Goal: Find specific page/section: Find specific page/section

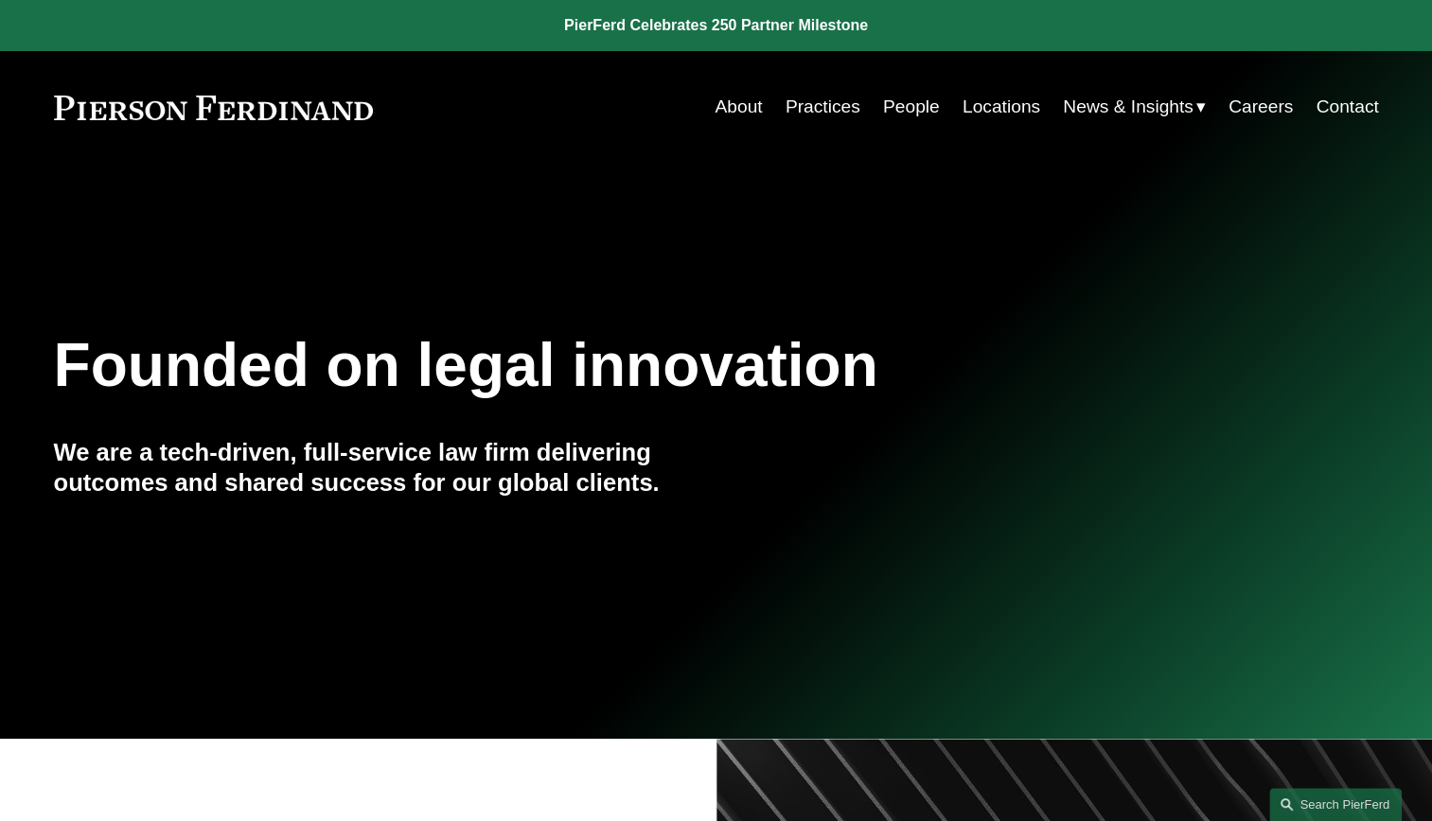
scroll to position [30, 0]
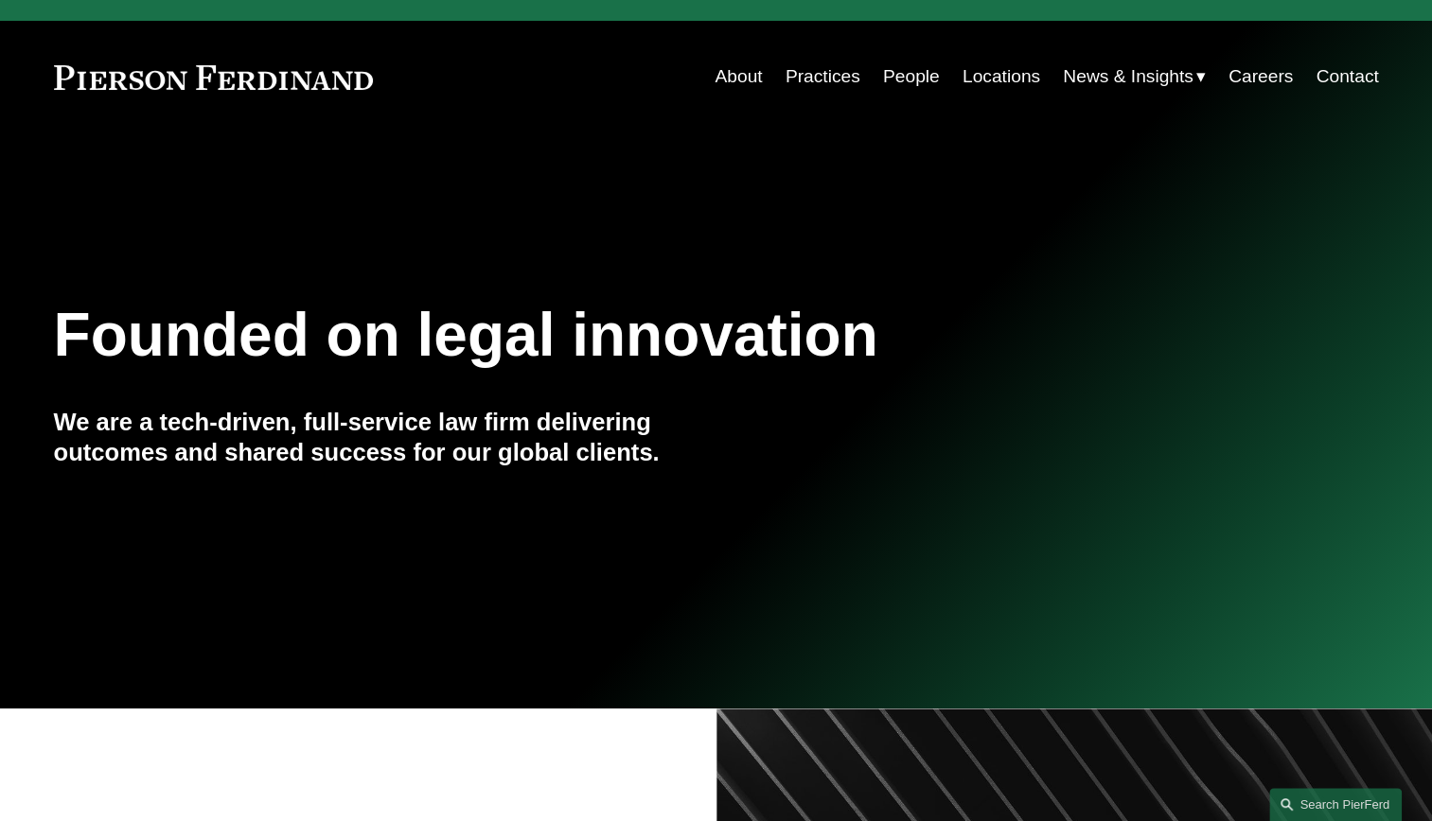
click at [1014, 76] on link "Locations" at bounding box center [1001, 77] width 78 height 36
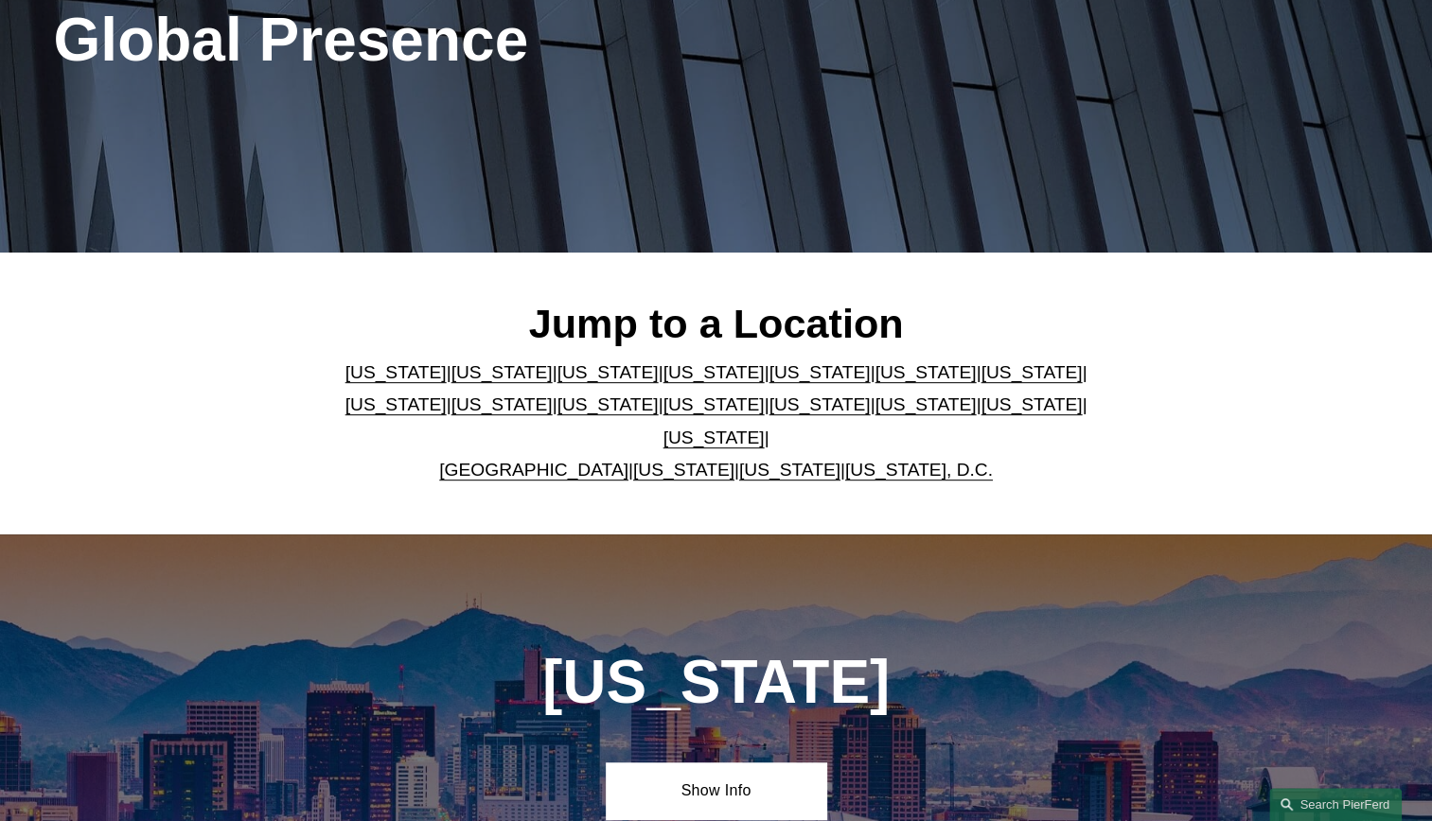
scroll to position [322, 0]
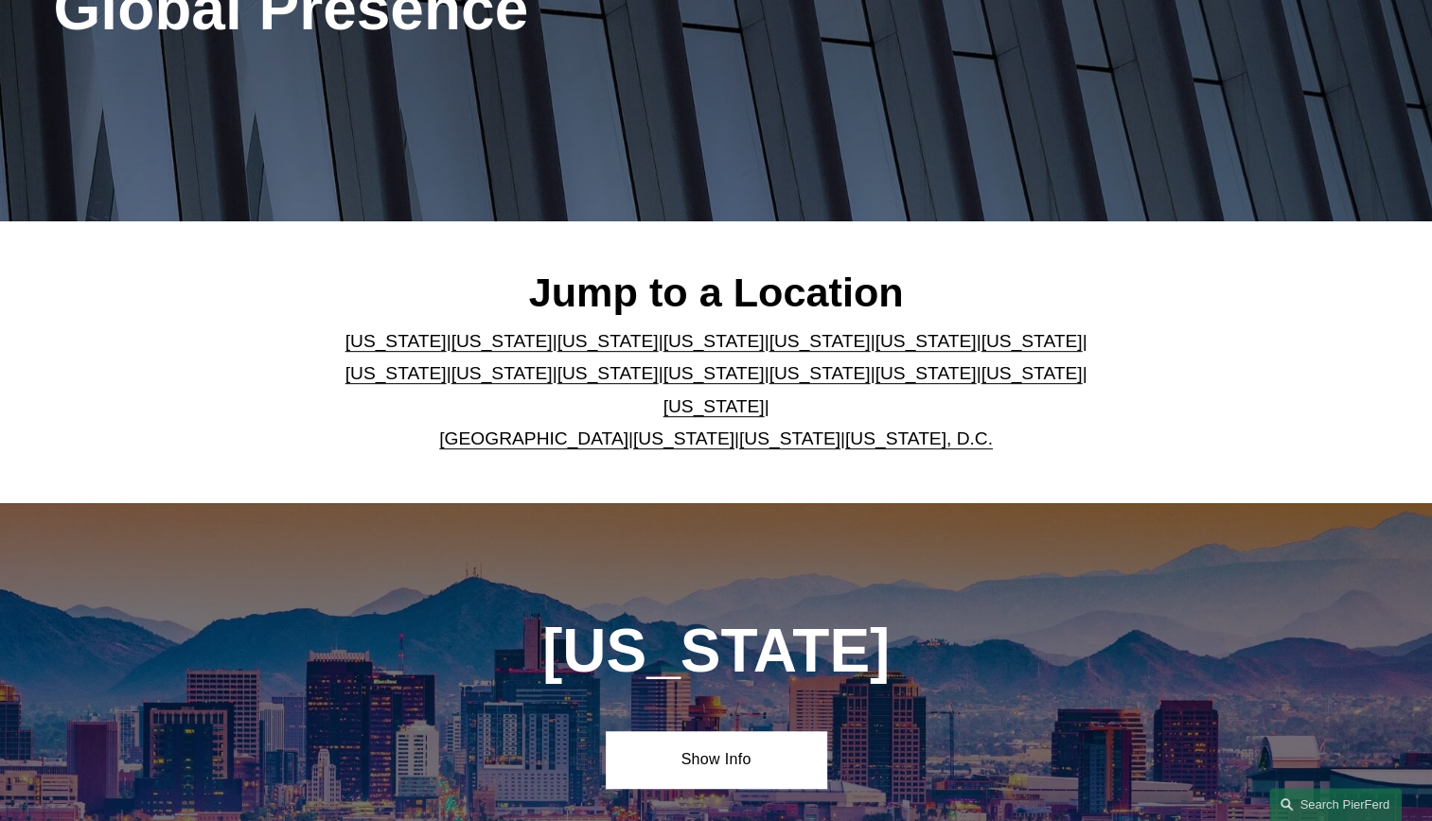
click at [549, 429] on link "United Kingdom" at bounding box center [533, 439] width 189 height 20
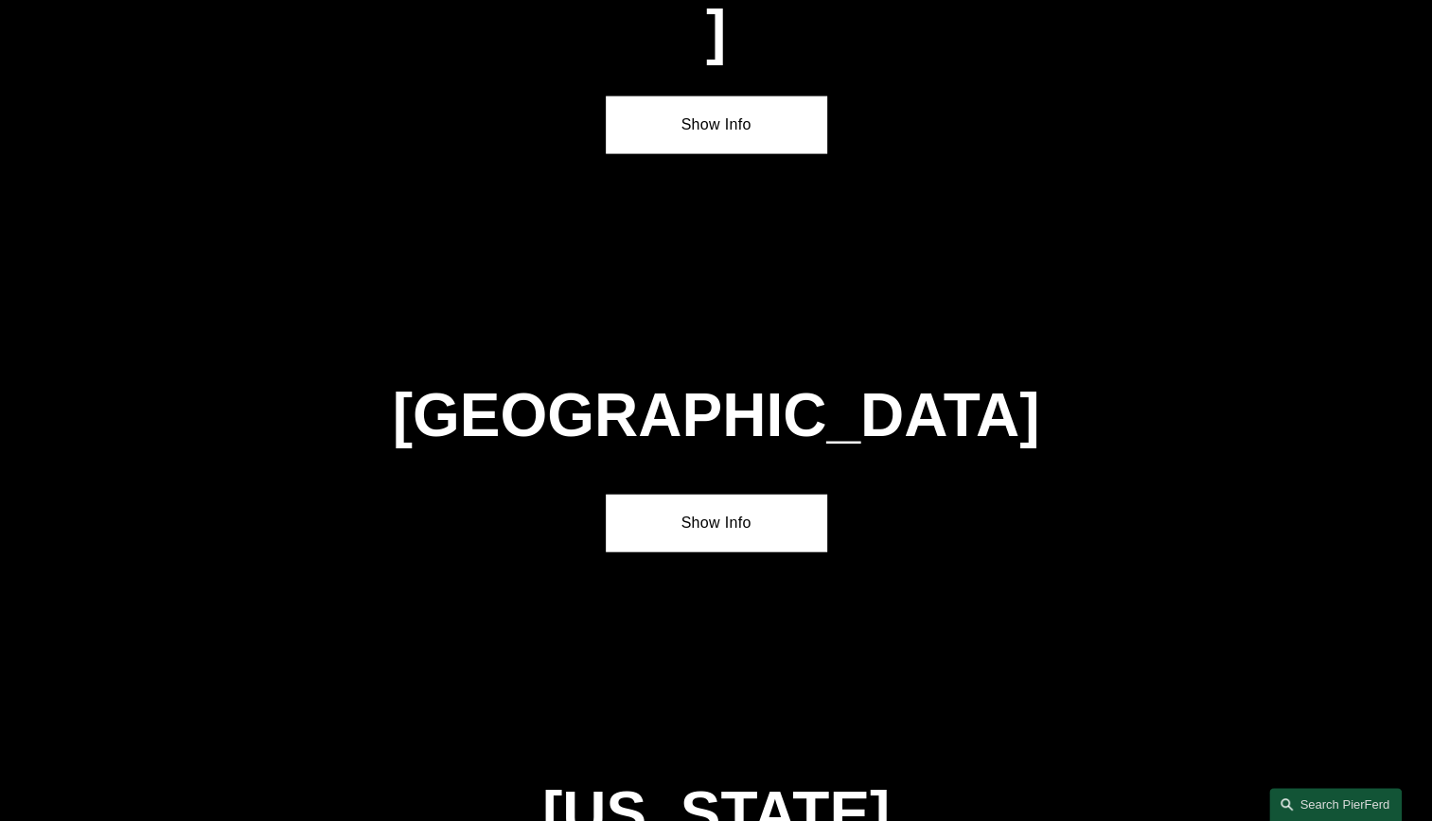
scroll to position [6794, 0]
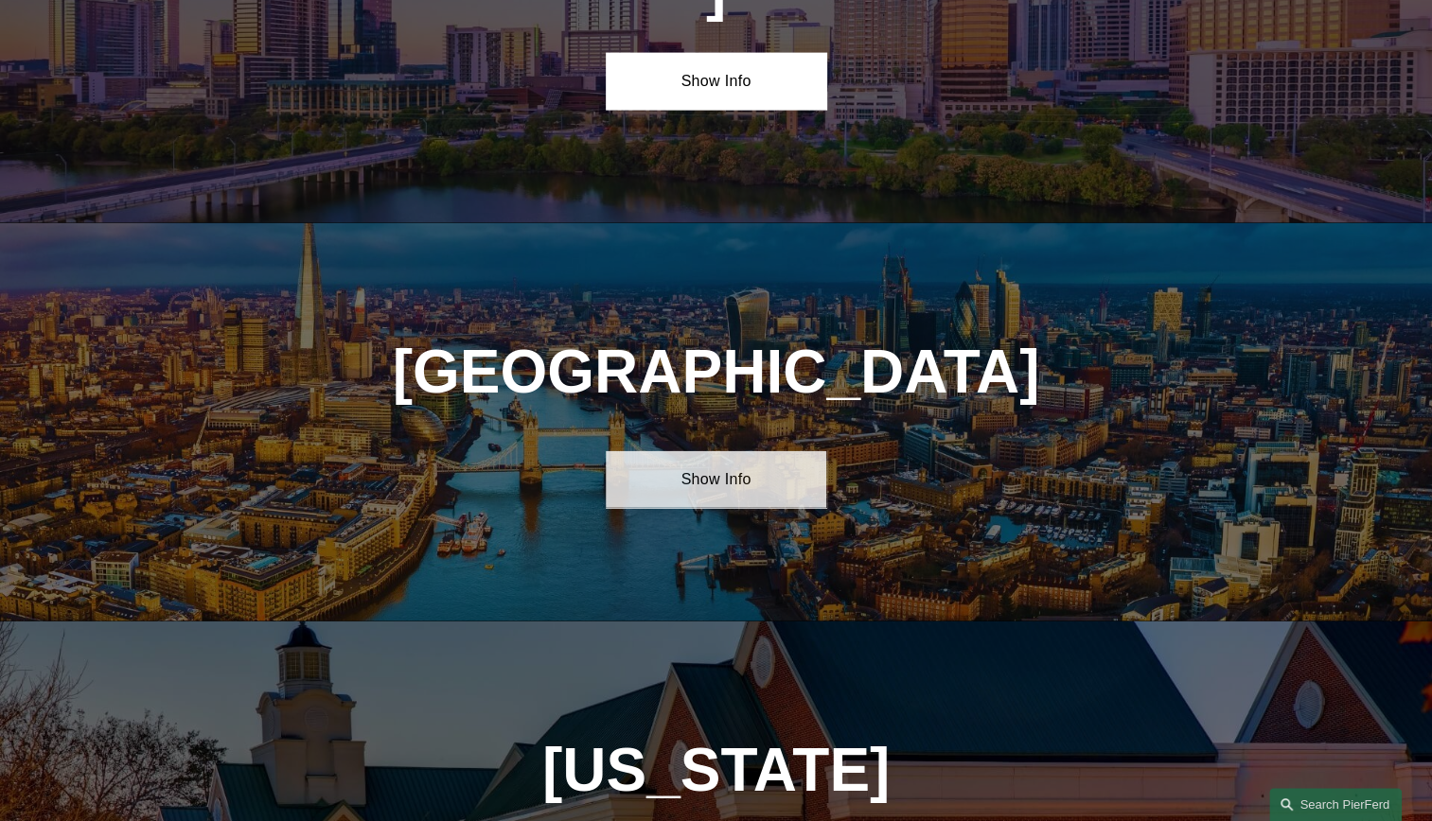
click at [739, 451] on link "Show Info" at bounding box center [716, 479] width 220 height 57
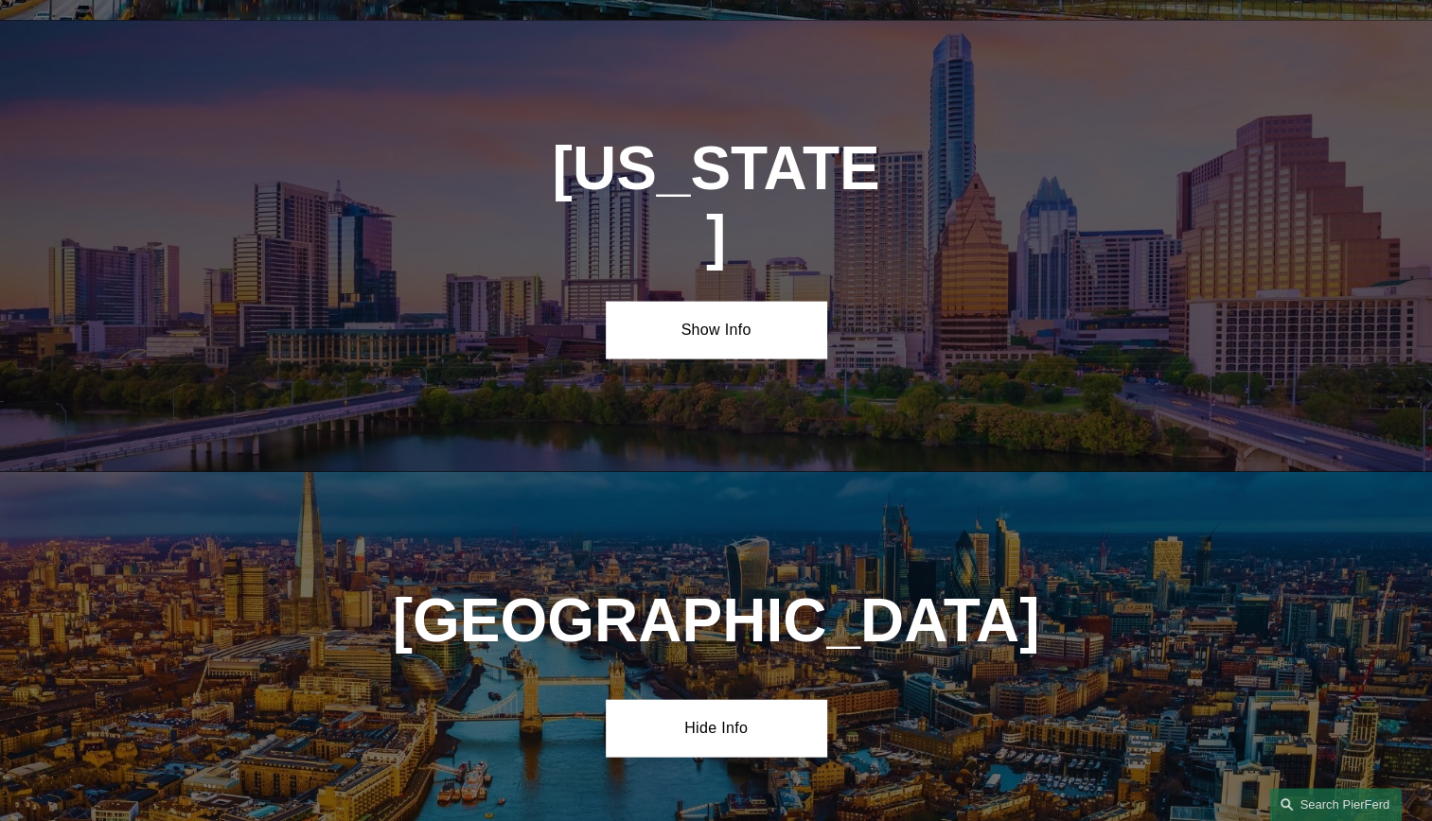
scroll to position [6547, 0]
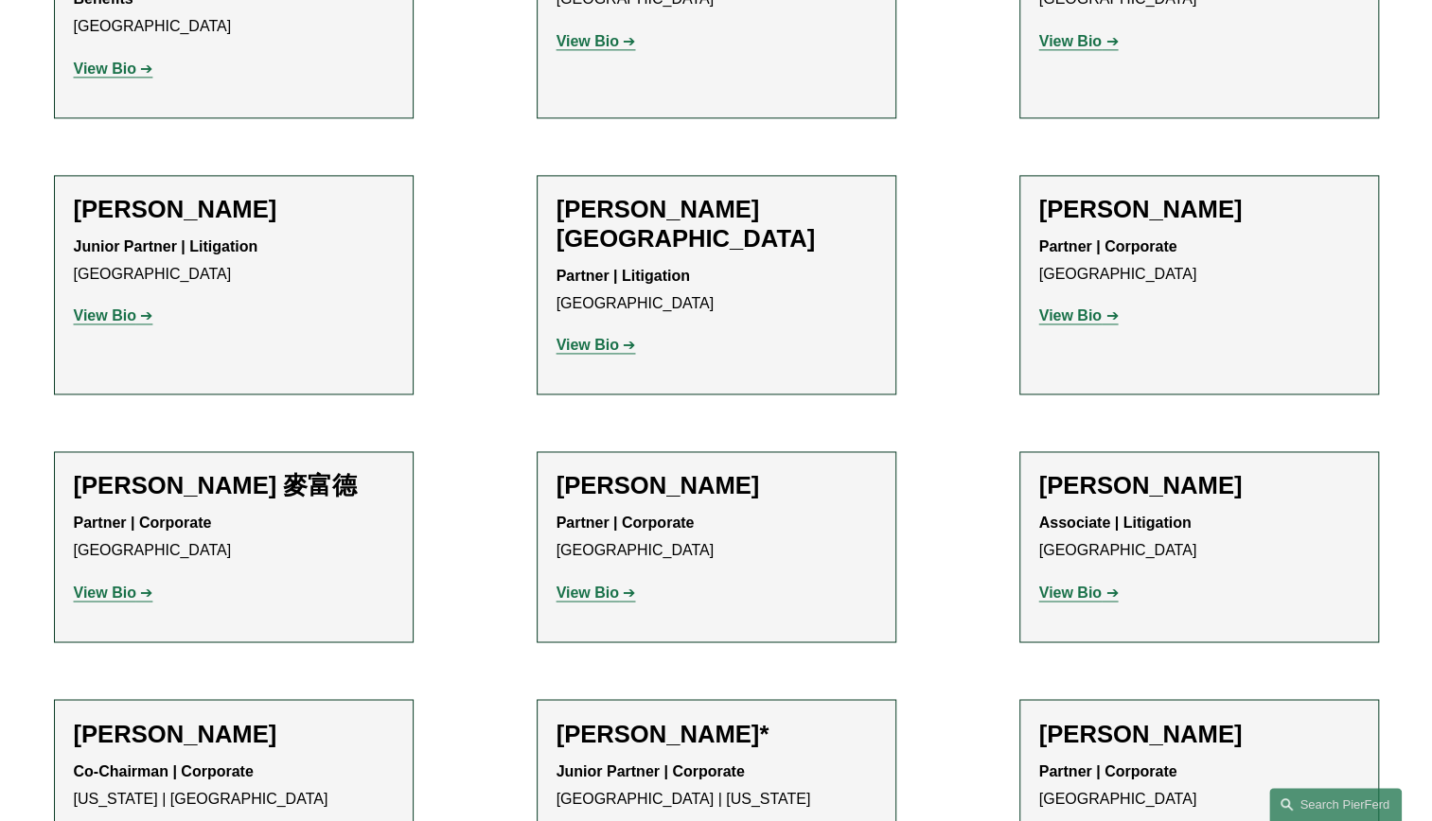
scroll to position [1532, 0]
click at [123, 586] on strong "View Bio" at bounding box center [105, 594] width 62 height 16
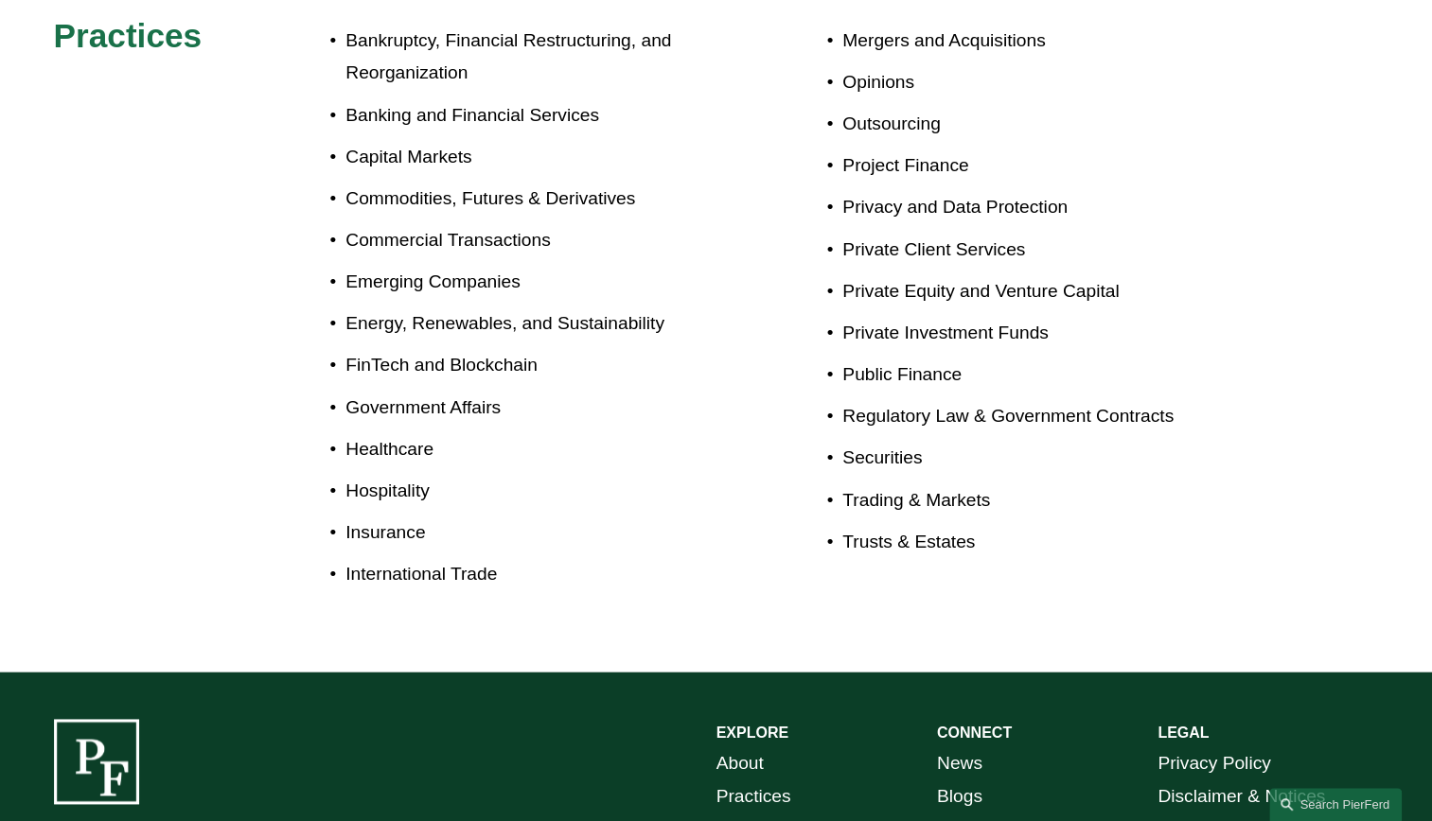
scroll to position [1150, 0]
